Goal: Information Seeking & Learning: Find specific fact

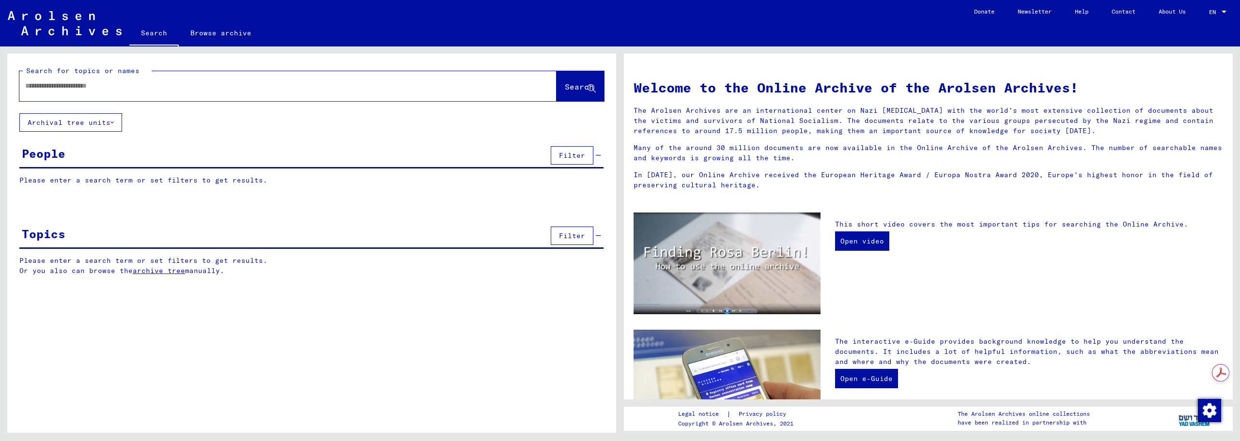
click at [162, 80] on div at bounding box center [273, 86] width 508 height 22
click at [159, 87] on input "text" at bounding box center [276, 86] width 502 height 10
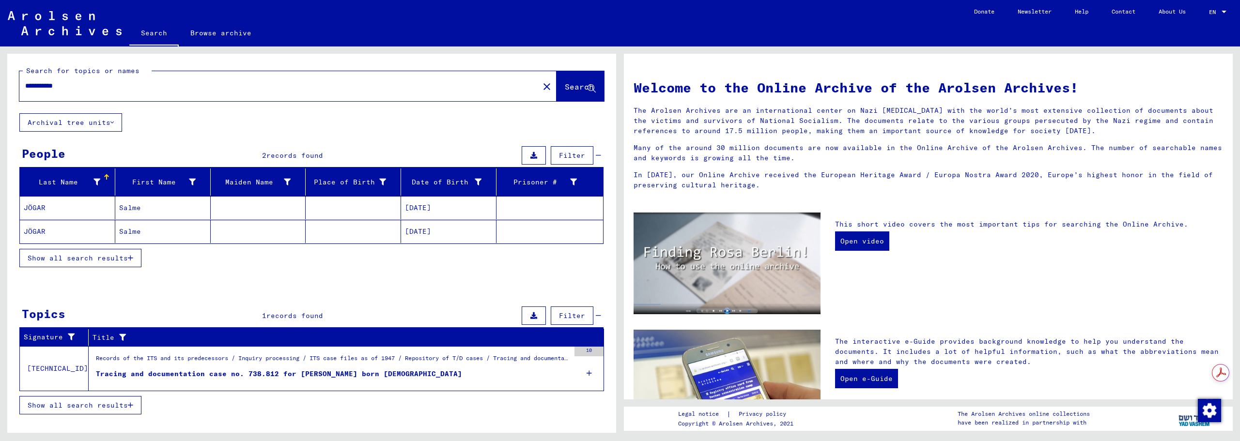
click at [132, 206] on mat-cell "Salme" at bounding box center [162, 207] width 95 height 23
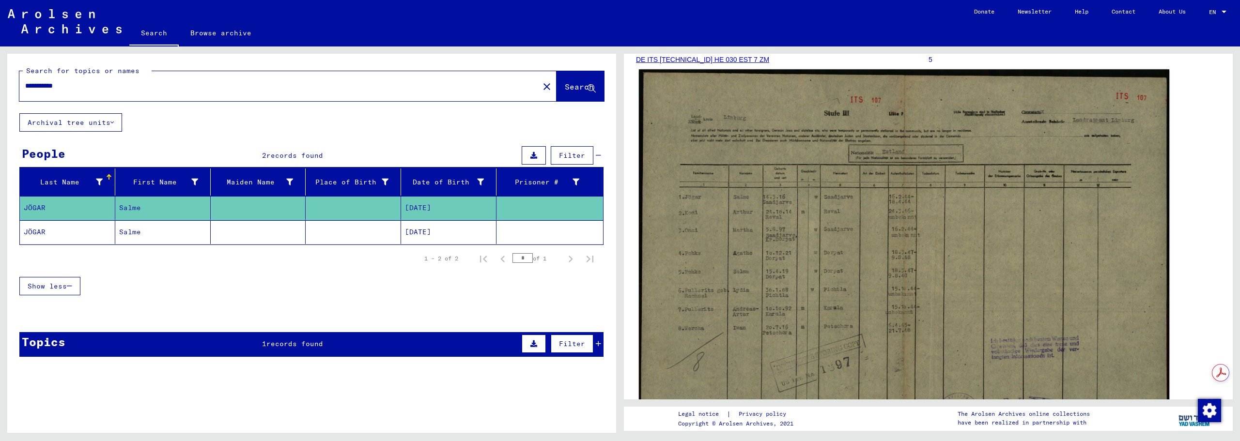
scroll to position [161, 0]
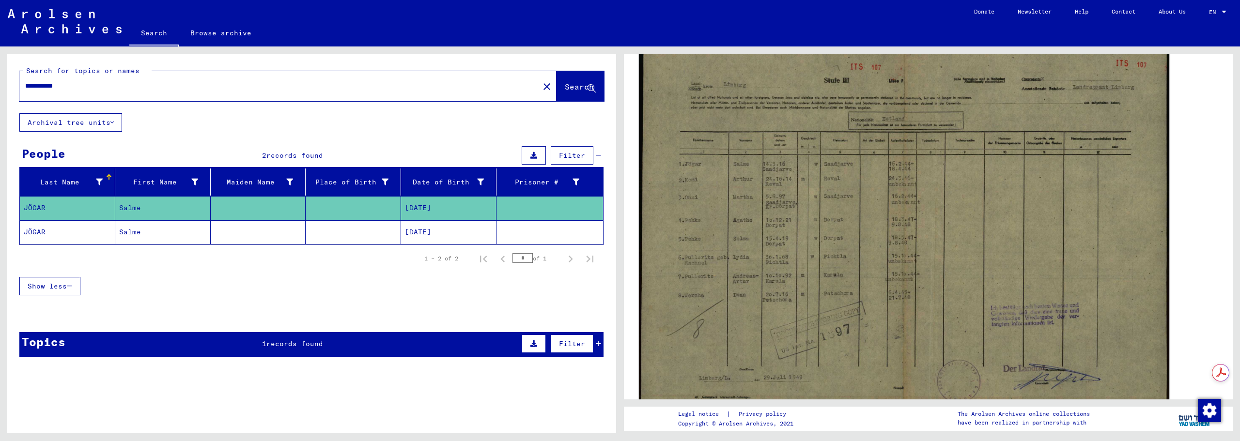
click at [780, 222] on img at bounding box center [904, 223] width 531 height 374
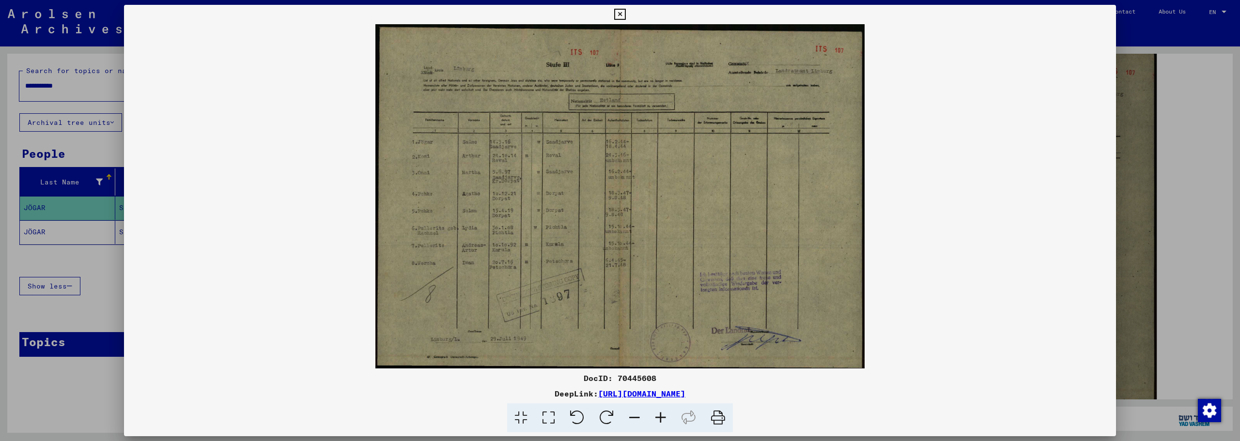
click at [663, 414] on icon at bounding box center [661, 419] width 26 height 30
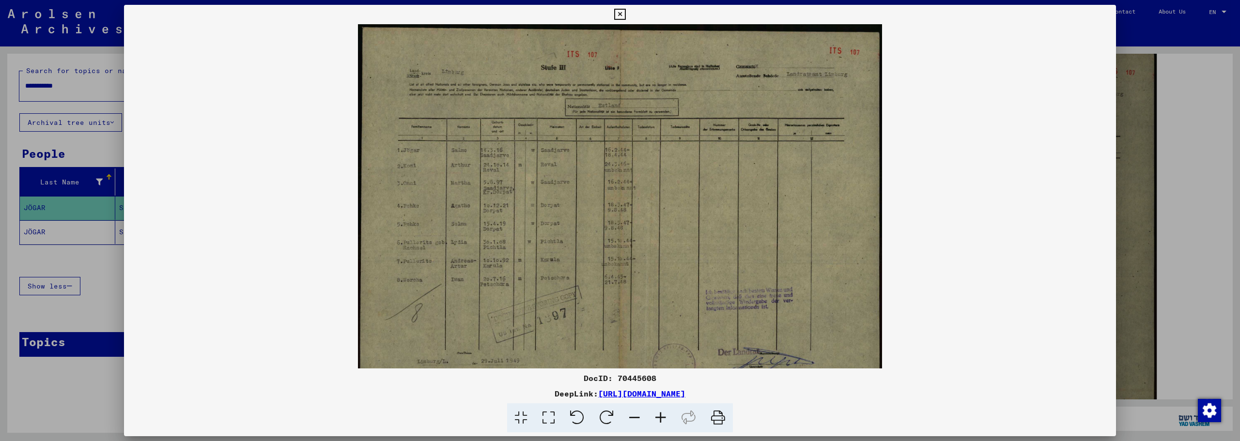
click at [663, 414] on icon at bounding box center [661, 419] width 26 height 30
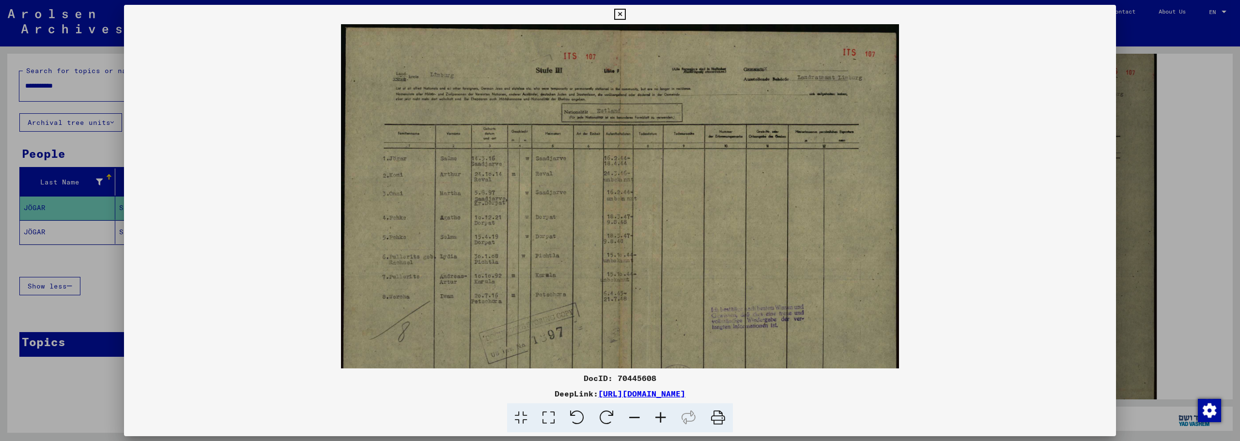
click at [663, 415] on icon at bounding box center [661, 419] width 26 height 30
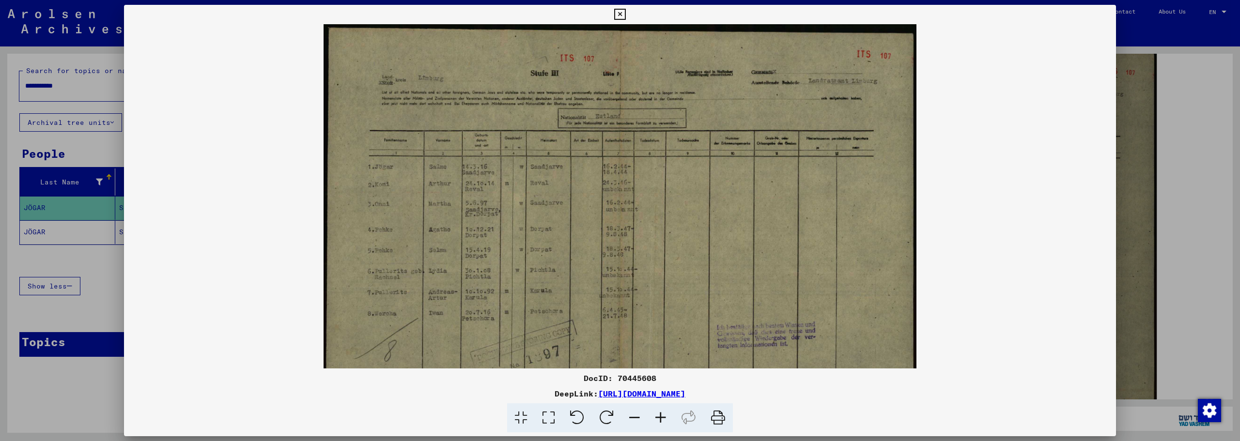
click at [663, 415] on icon at bounding box center [661, 419] width 26 height 30
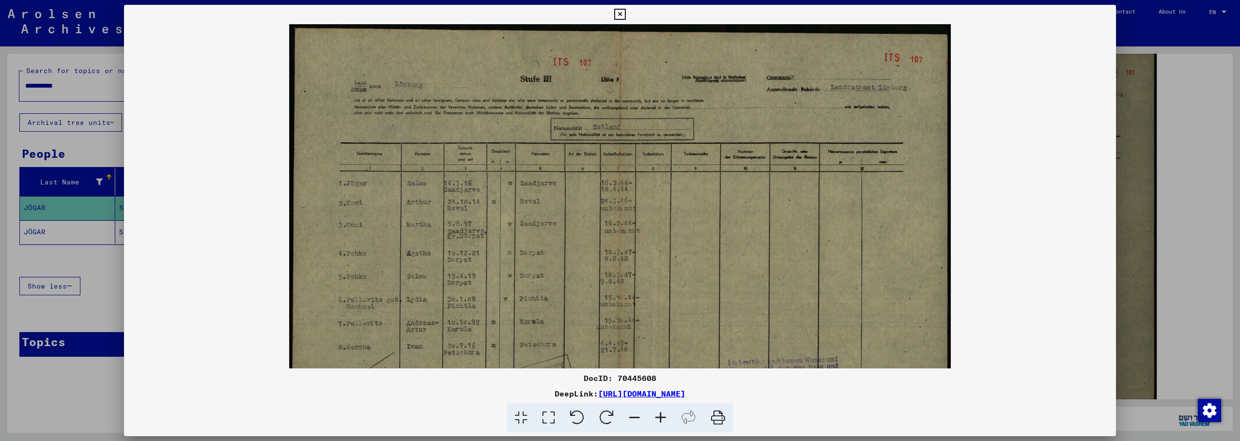
click at [663, 415] on icon at bounding box center [661, 419] width 26 height 30
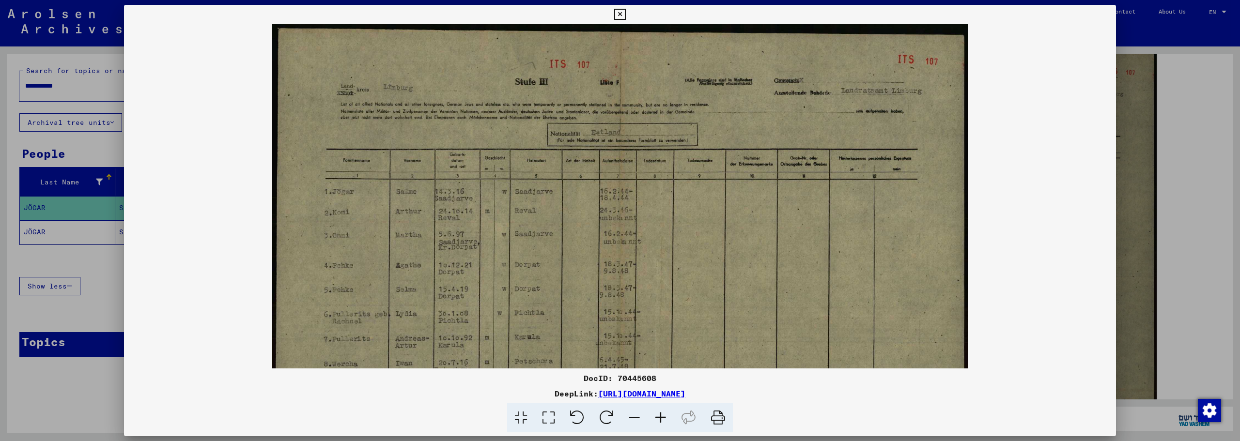
click at [663, 415] on icon at bounding box center [661, 419] width 26 height 30
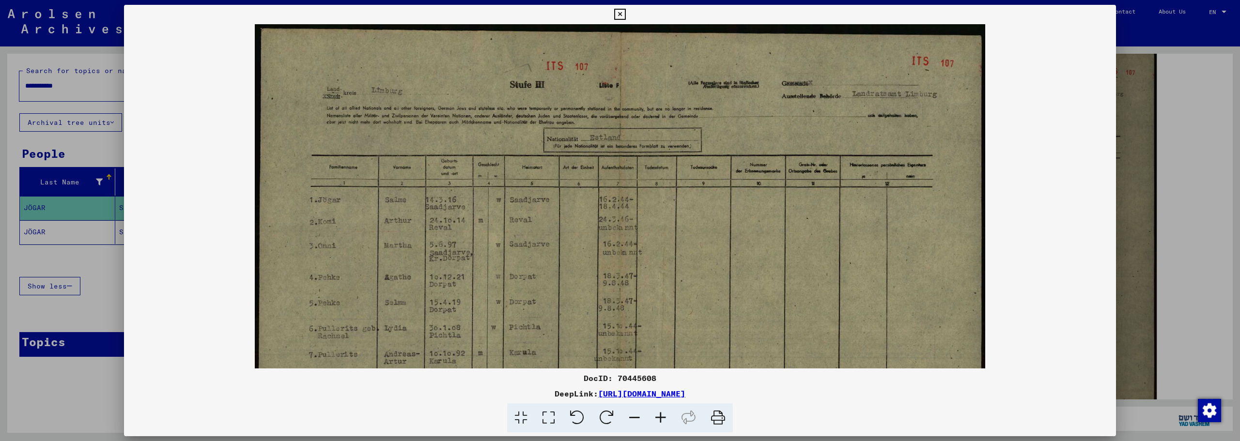
click at [663, 415] on icon at bounding box center [661, 419] width 26 height 30
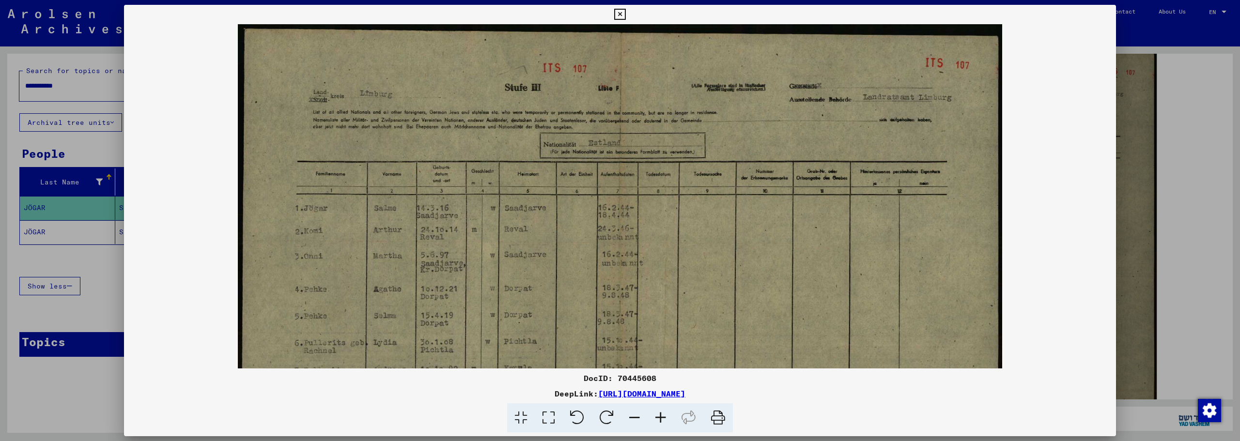
click at [663, 415] on icon at bounding box center [661, 419] width 26 height 30
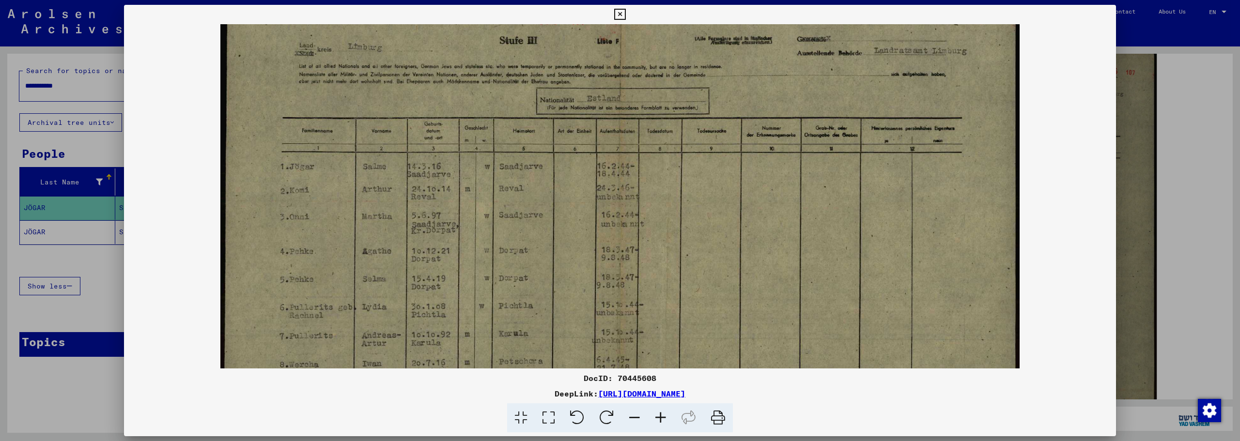
drag, startPoint x: 473, startPoint y: 307, endPoint x: 477, endPoint y: 252, distance: 54.4
click at [476, 254] on img at bounding box center [619, 255] width 799 height 562
click at [625, 16] on icon at bounding box center [619, 15] width 11 height 12
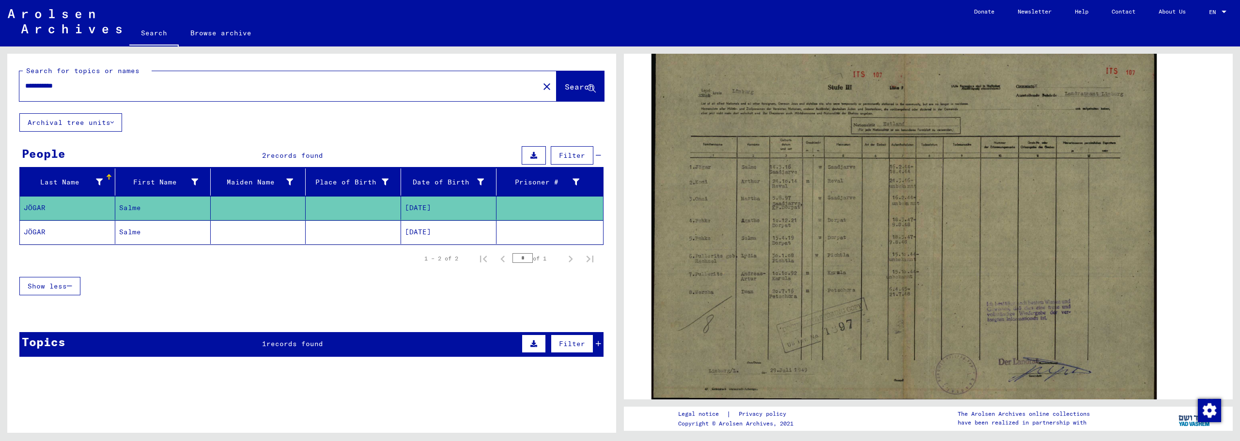
drag, startPoint x: 51, startPoint y: 84, endPoint x: 110, endPoint y: 84, distance: 58.6
click at [110, 84] on input "**********" at bounding box center [279, 86] width 508 height 10
type input "**********"
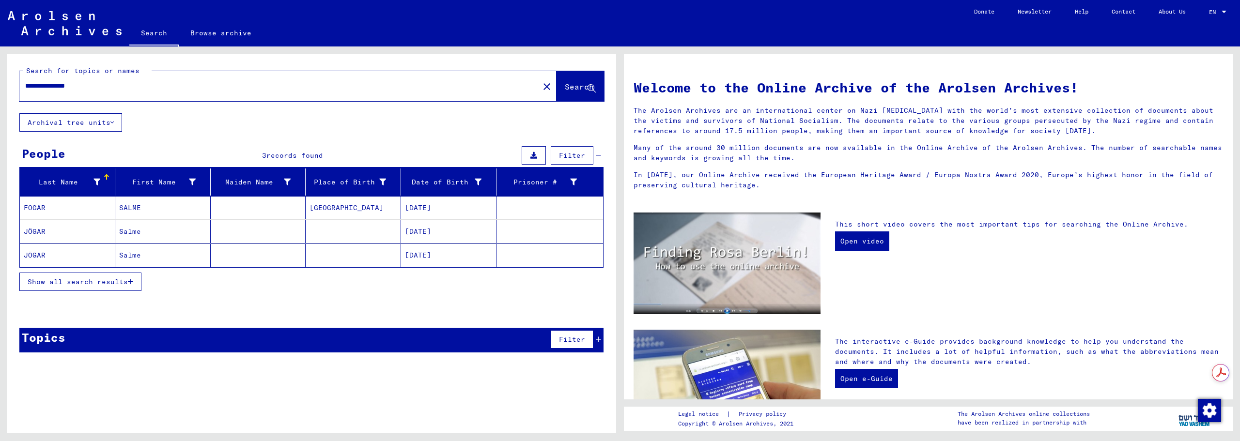
click at [61, 203] on mat-cell "FOGAR" at bounding box center [67, 207] width 95 height 23
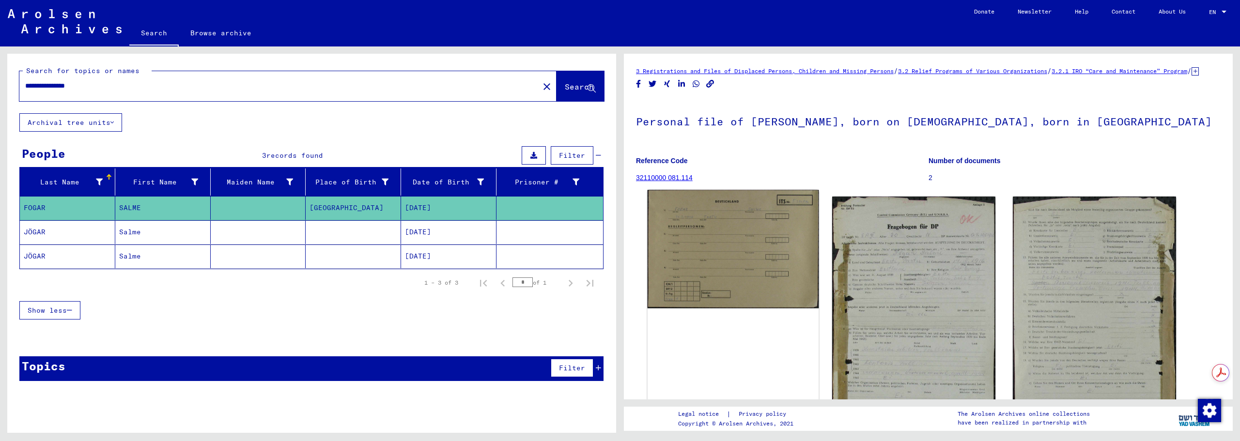
click at [702, 265] on img at bounding box center [734, 249] width 172 height 119
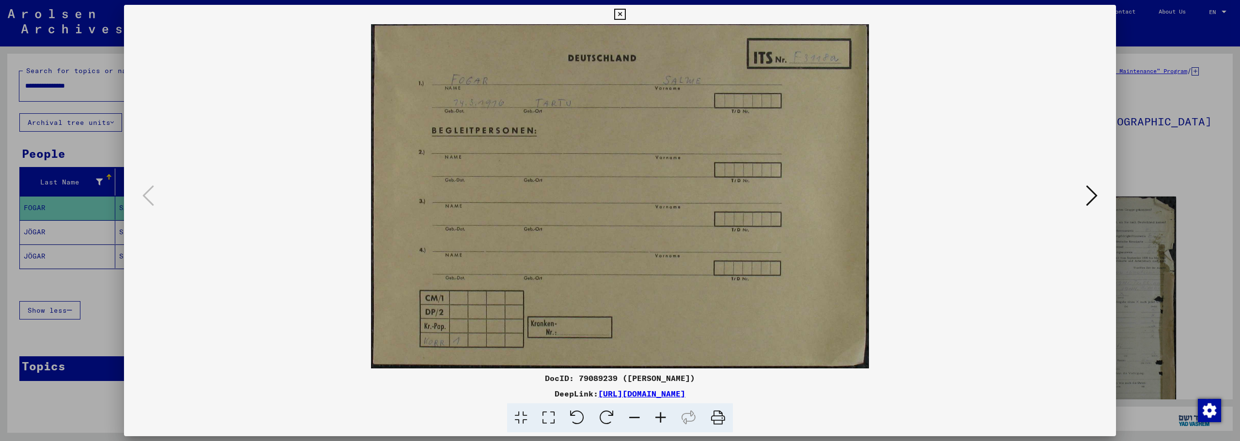
click at [1098, 194] on button at bounding box center [1091, 197] width 17 height 28
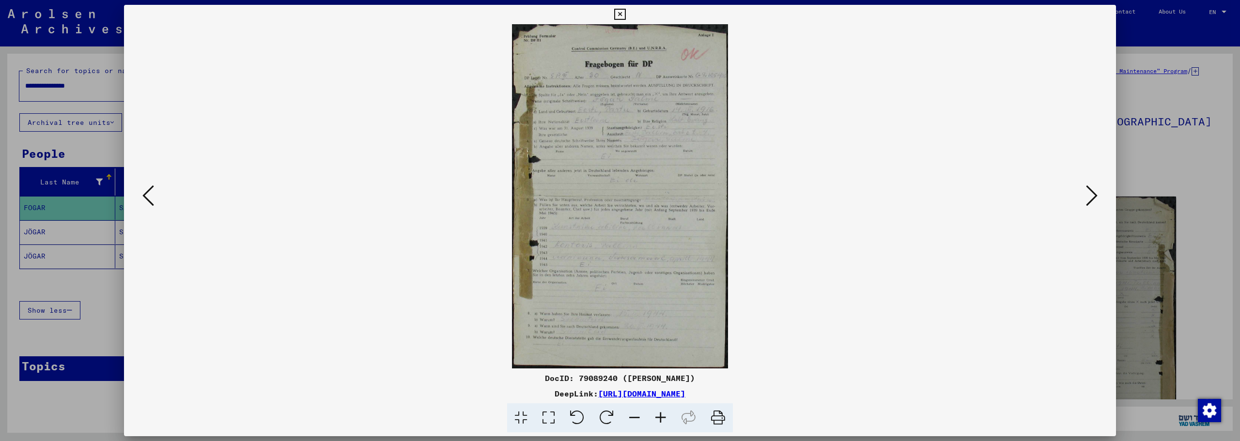
click at [593, 195] on img at bounding box center [620, 196] width 926 height 344
click at [658, 416] on icon at bounding box center [661, 419] width 26 height 30
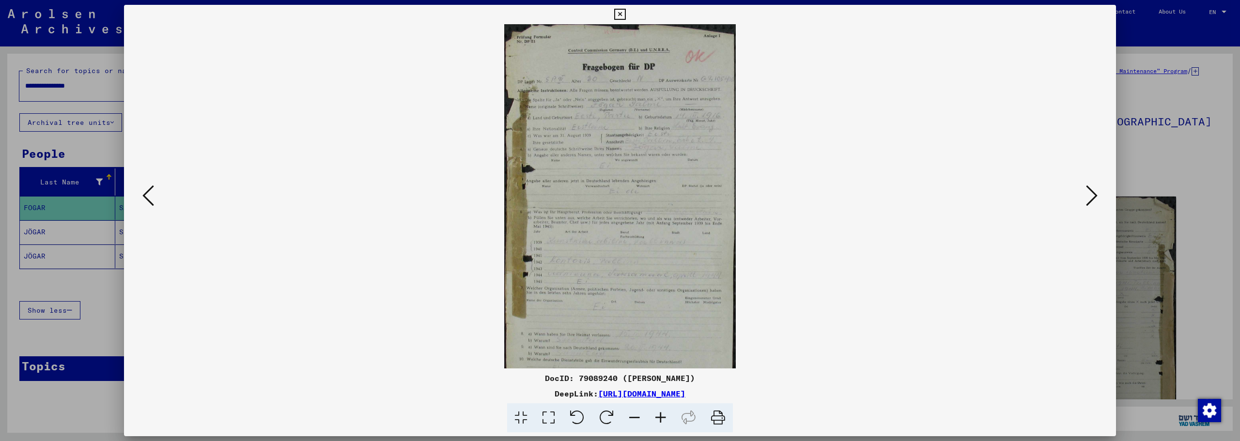
click at [658, 416] on icon at bounding box center [661, 419] width 26 height 30
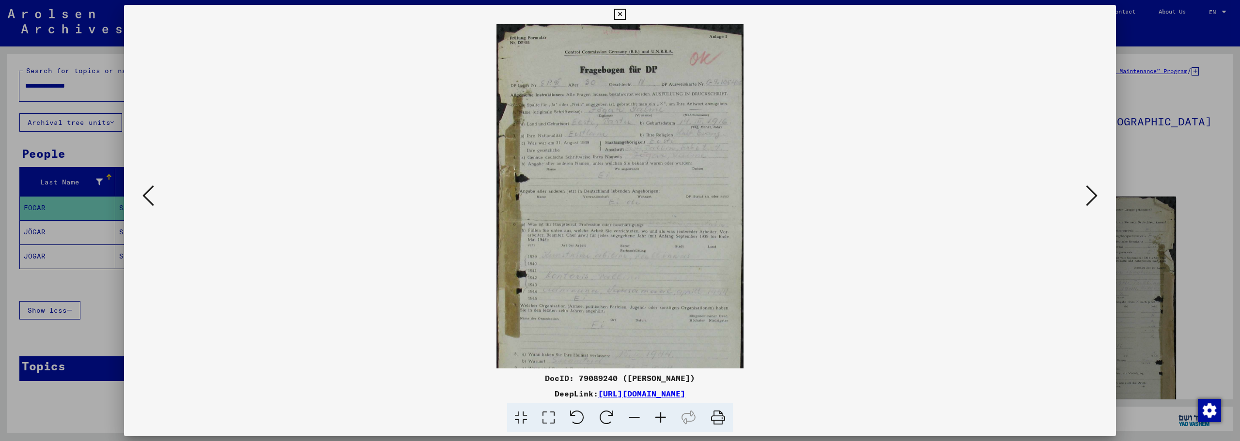
click at [658, 416] on icon at bounding box center [661, 419] width 26 height 30
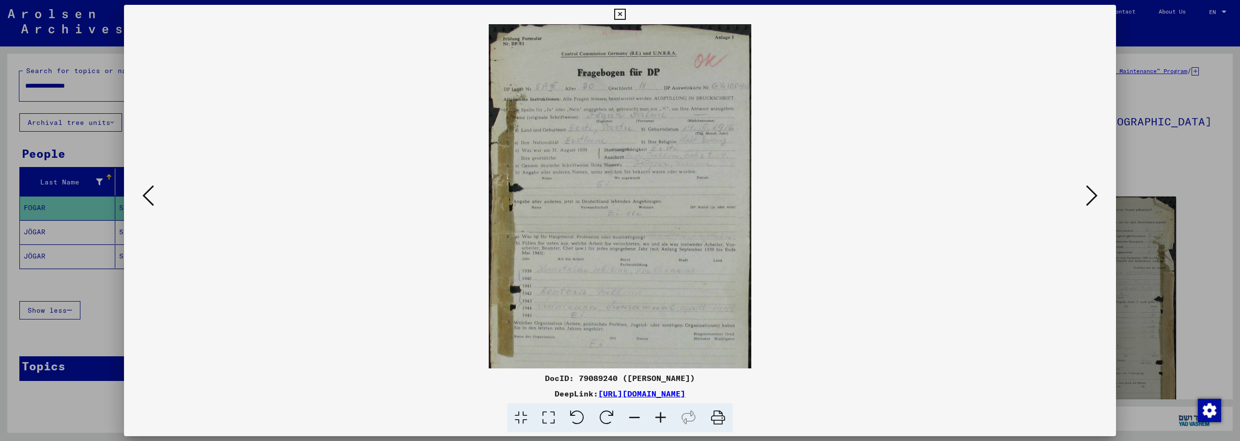
click at [658, 416] on icon at bounding box center [661, 419] width 26 height 30
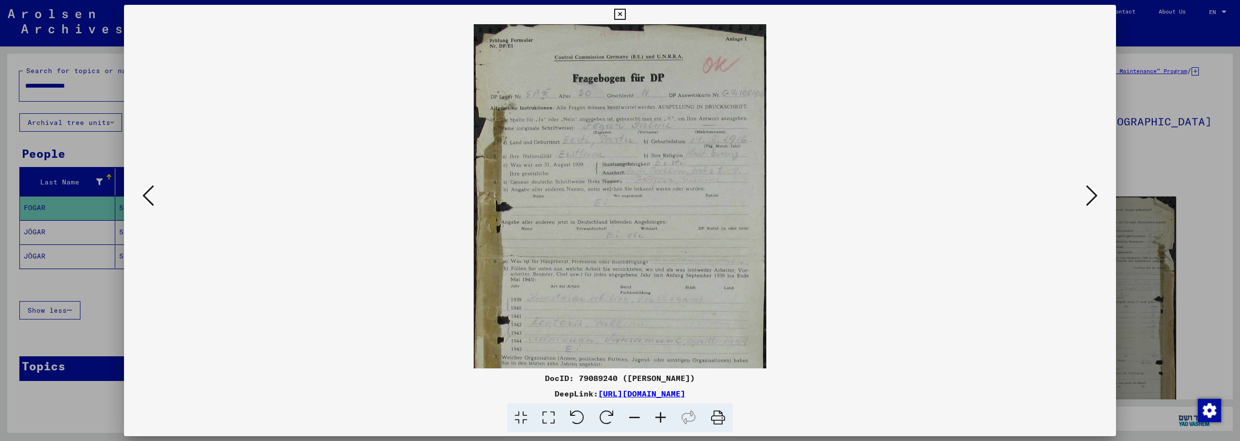
click at [658, 416] on icon at bounding box center [661, 419] width 26 height 30
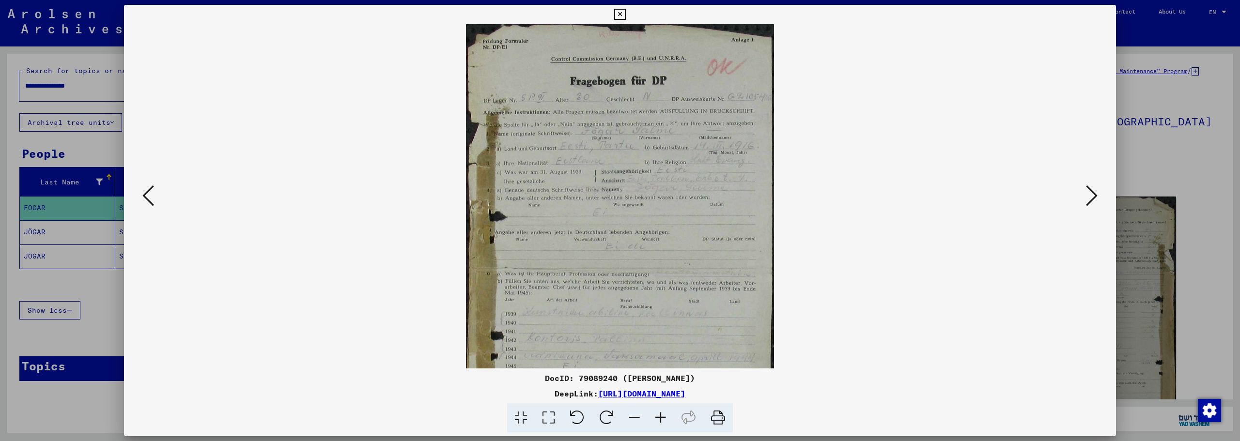
click at [658, 416] on icon at bounding box center [661, 419] width 26 height 30
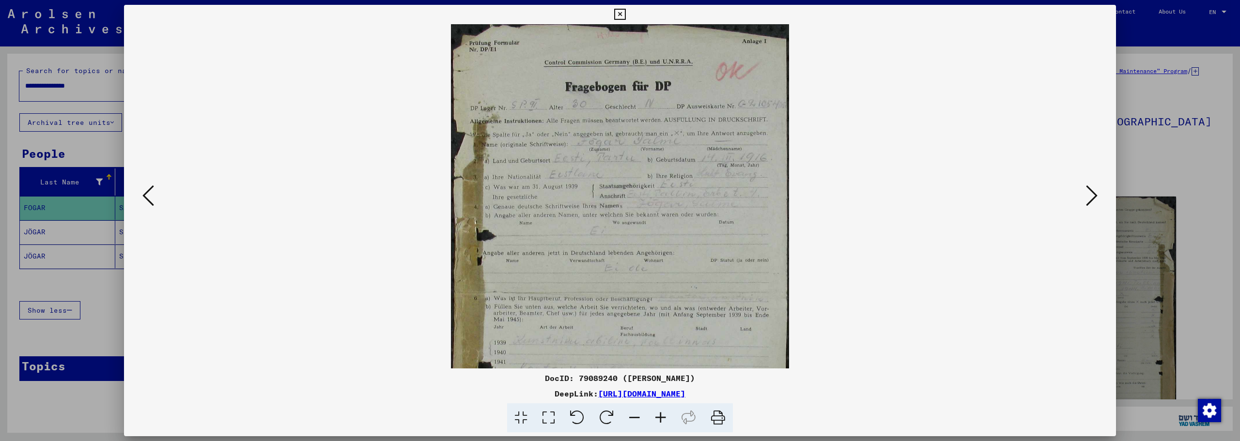
click at [657, 416] on icon at bounding box center [661, 419] width 26 height 30
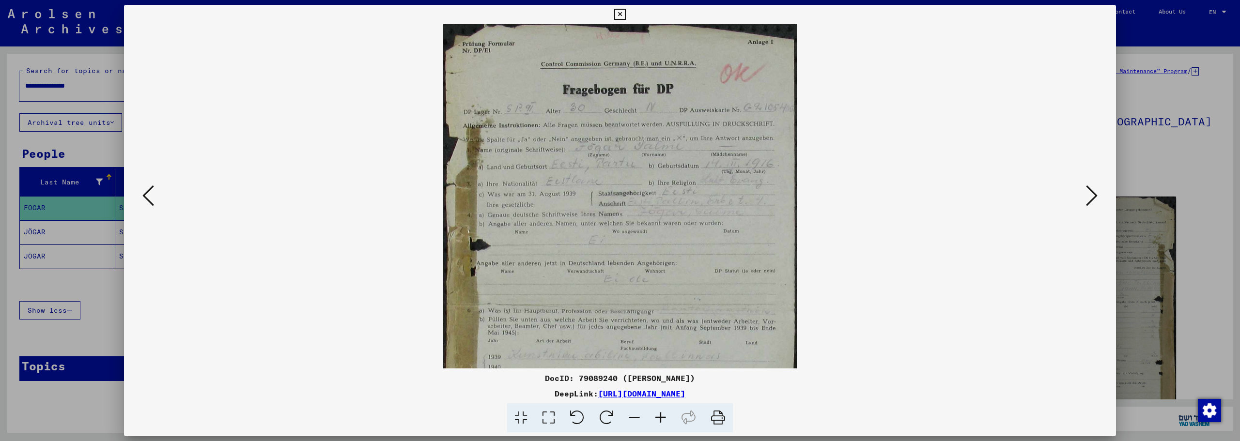
click at [657, 415] on icon at bounding box center [661, 419] width 26 height 30
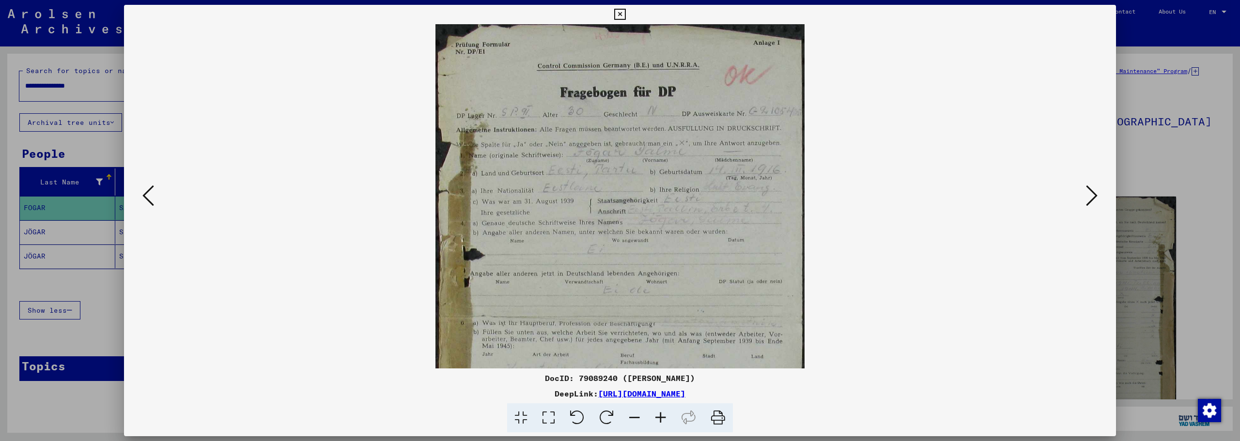
click at [657, 415] on icon at bounding box center [661, 419] width 26 height 30
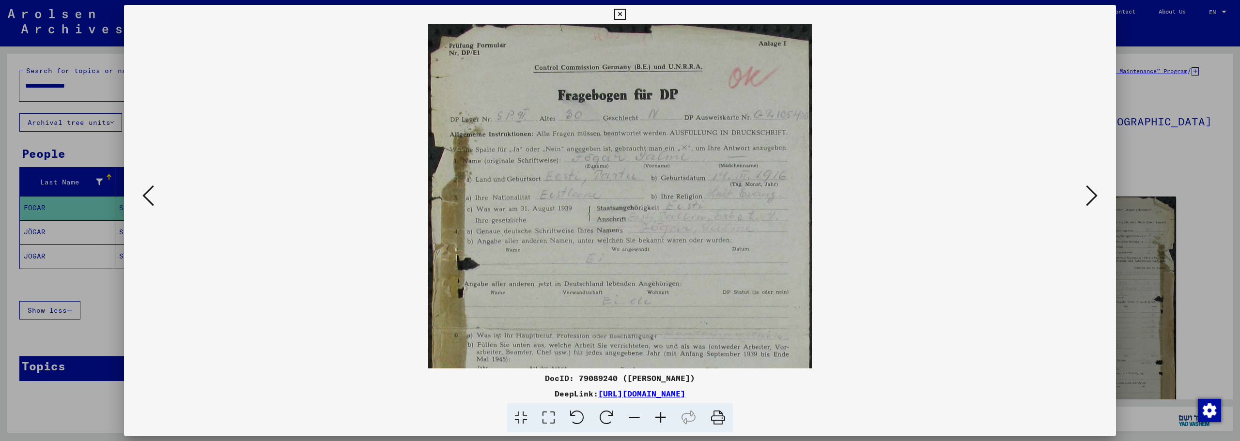
click at [657, 415] on icon at bounding box center [661, 419] width 26 height 30
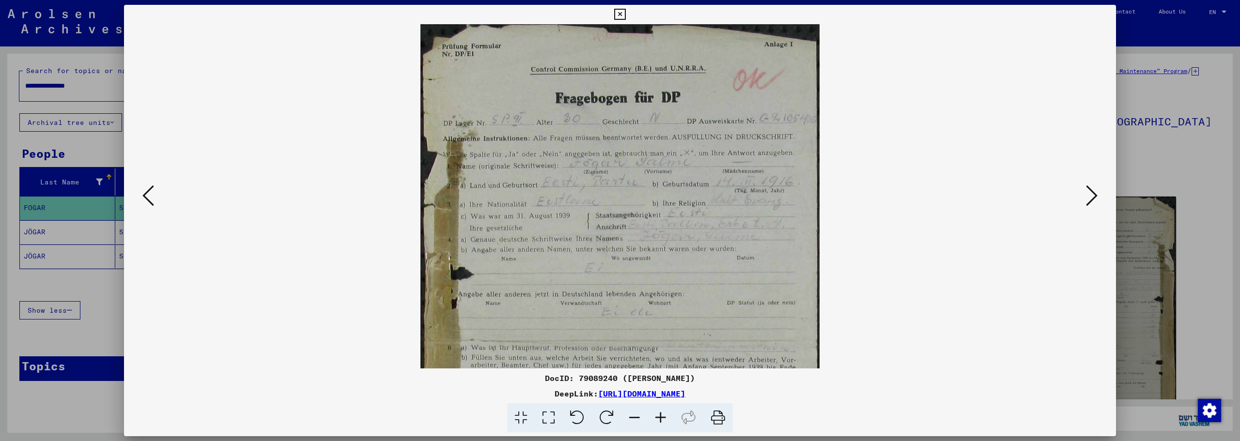
click at [657, 415] on icon at bounding box center [661, 419] width 26 height 30
click at [656, 415] on icon at bounding box center [661, 419] width 26 height 30
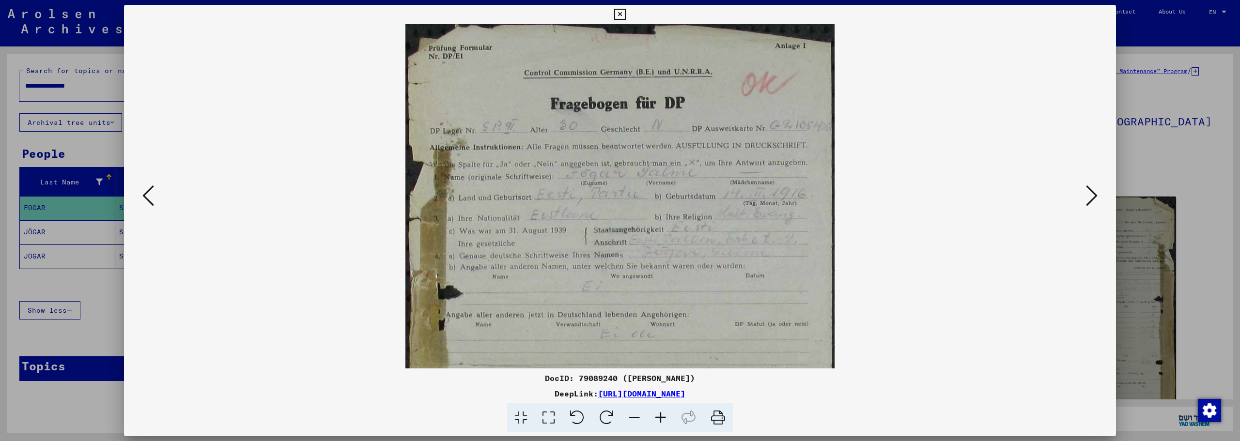
click at [656, 415] on icon at bounding box center [661, 419] width 26 height 30
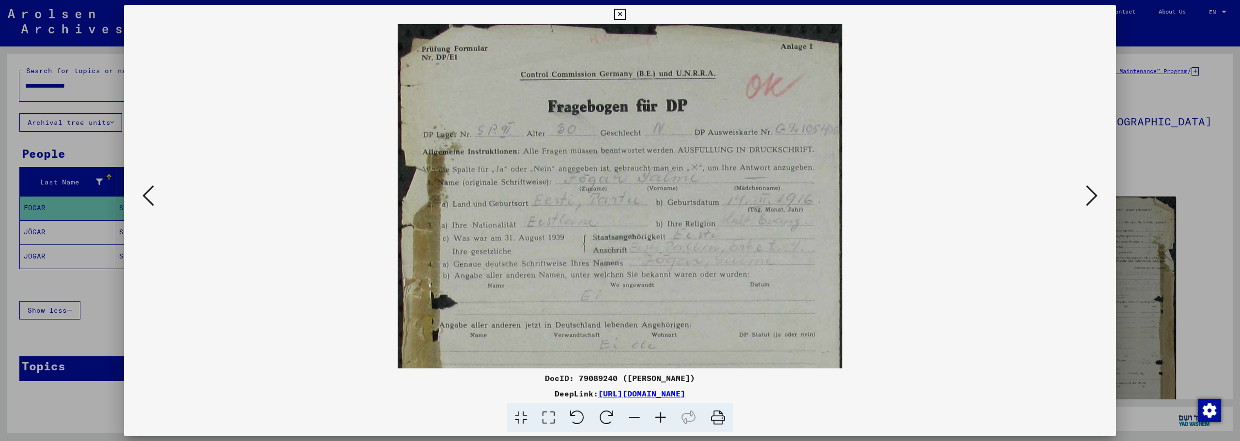
click at [656, 415] on icon at bounding box center [661, 419] width 26 height 30
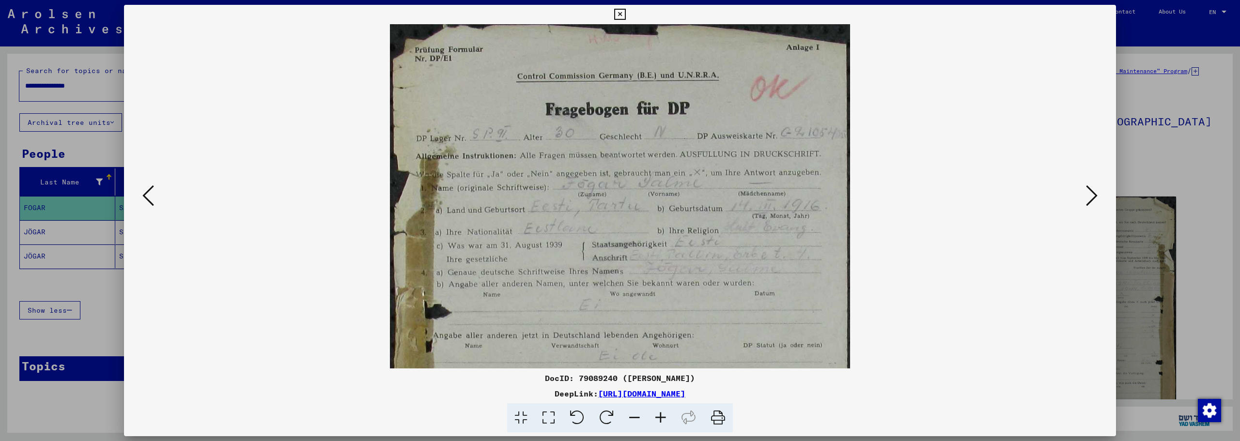
click at [656, 415] on icon at bounding box center [661, 419] width 26 height 30
click at [656, 414] on icon at bounding box center [661, 419] width 26 height 30
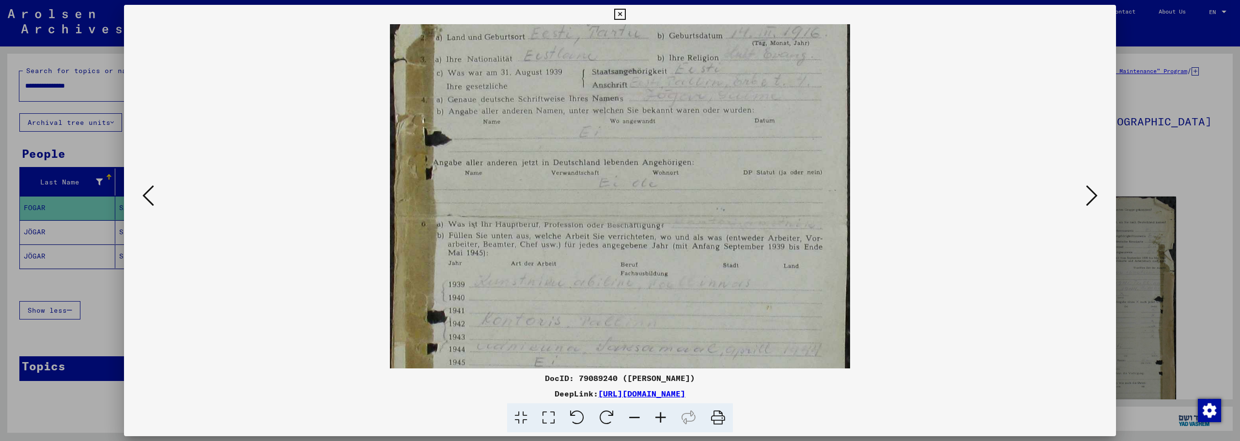
scroll to position [174, 0]
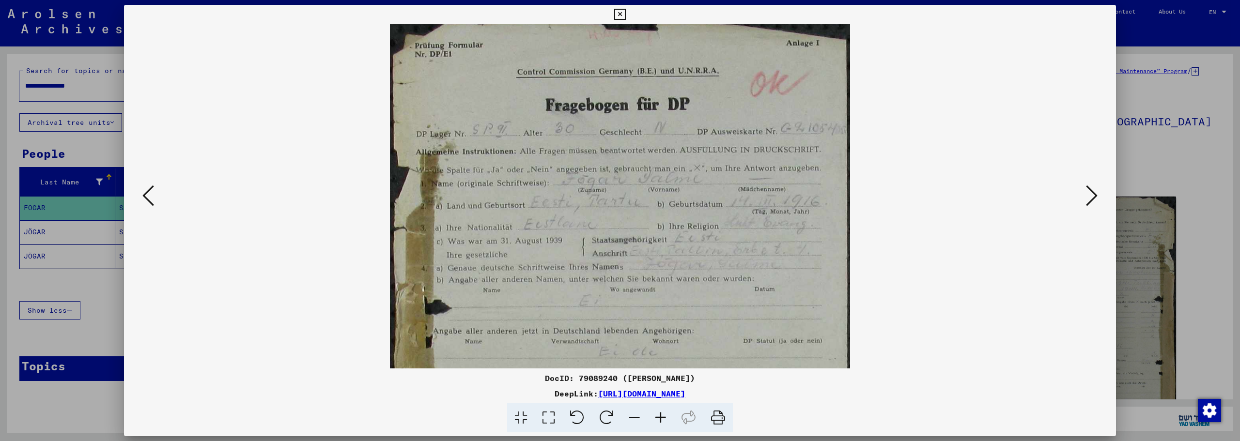
drag, startPoint x: 620, startPoint y: 315, endPoint x: 581, endPoint y: 276, distance: 55.5
click at [552, 318] on img at bounding box center [620, 386] width 460 height 732
click at [619, 13] on icon at bounding box center [619, 15] width 11 height 12
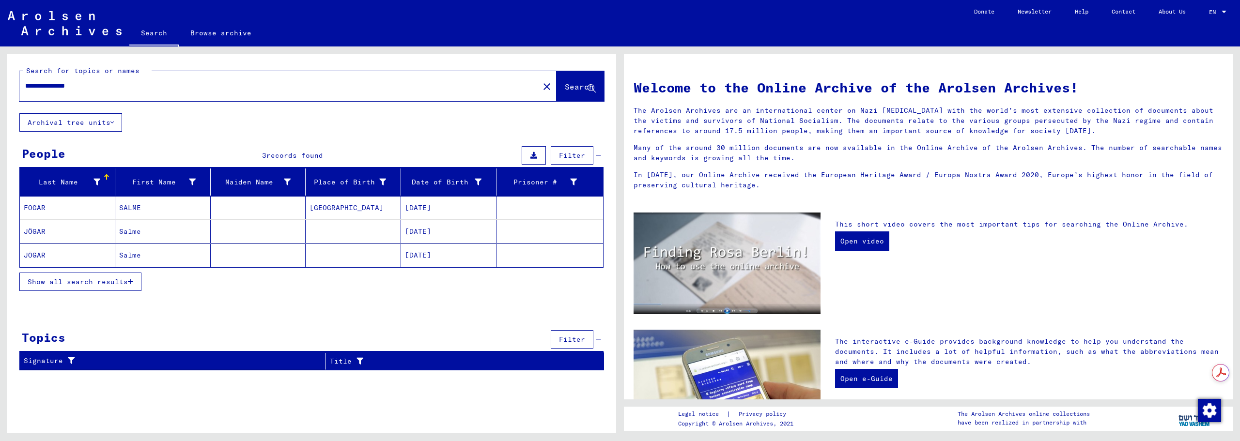
drag, startPoint x: 51, startPoint y: 85, endPoint x: -12, endPoint y: 91, distance: 63.3
click at [0, 91] on html "**********" at bounding box center [620, 220] width 1240 height 441
type input "**********"
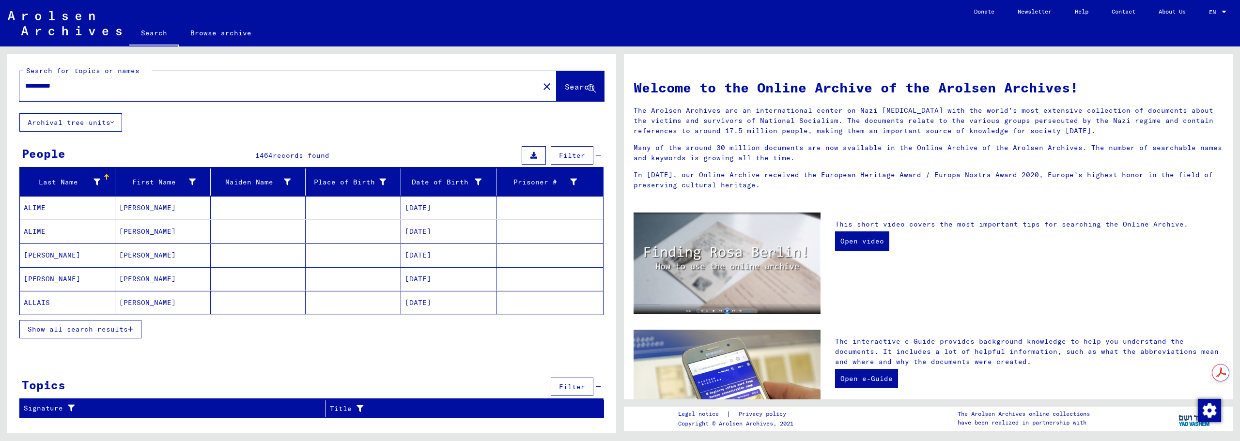
click at [114, 329] on span "Show all search results" at bounding box center [78, 329] width 100 height 9
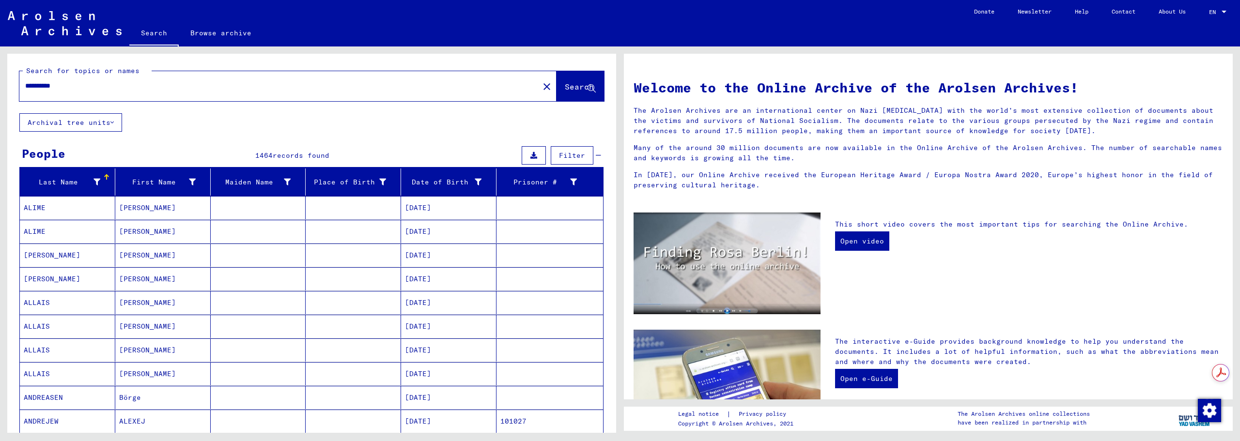
click at [559, 156] on span "Filter" at bounding box center [572, 155] width 26 height 9
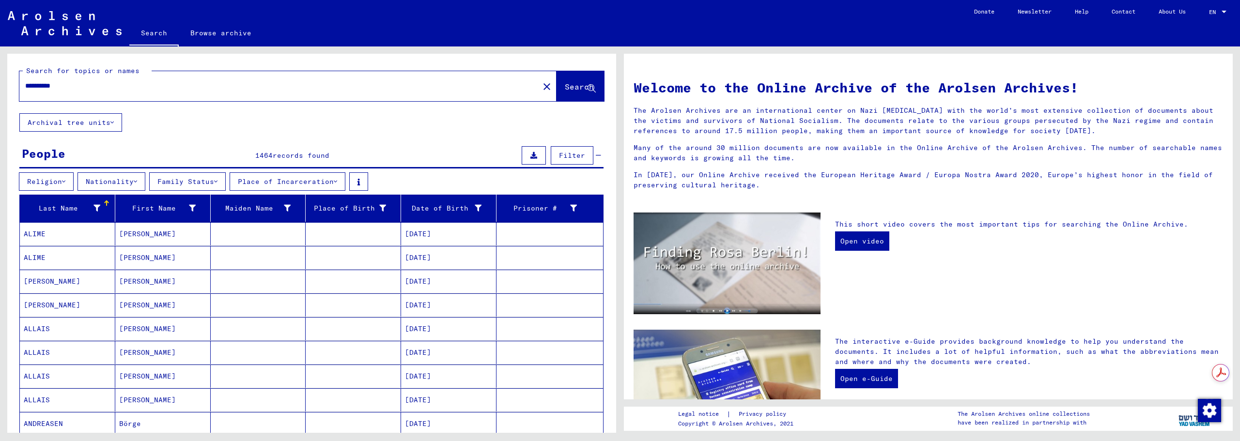
click at [130, 186] on button "Nationality" at bounding box center [112, 181] width 68 height 18
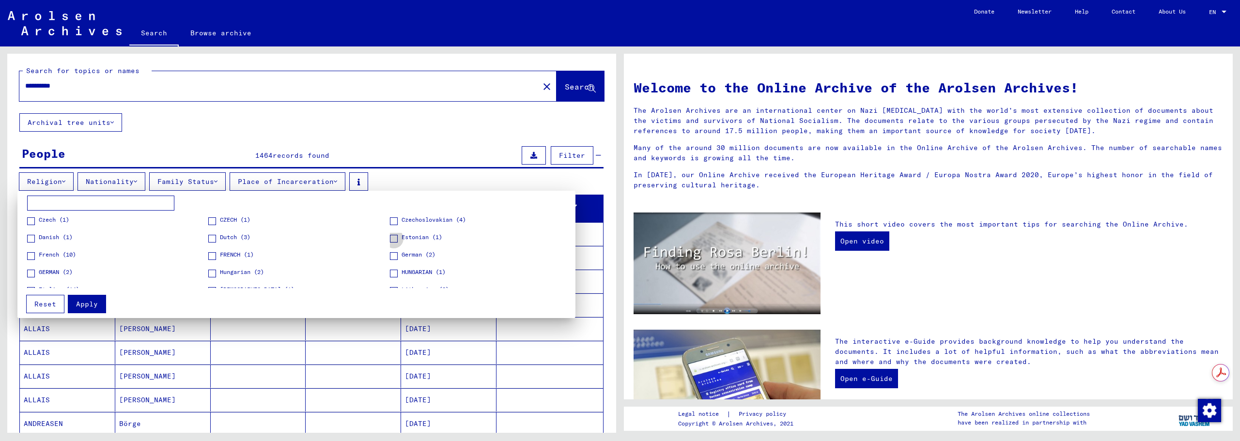
click at [390, 237] on span at bounding box center [394, 239] width 8 height 8
click at [91, 306] on span "Apply" at bounding box center [87, 304] width 22 height 9
